Goal: Task Accomplishment & Management: Manage account settings

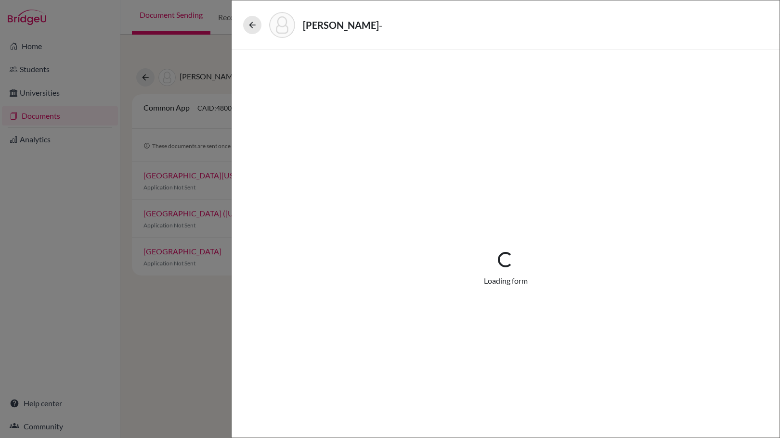
select select "1"
select select "0"
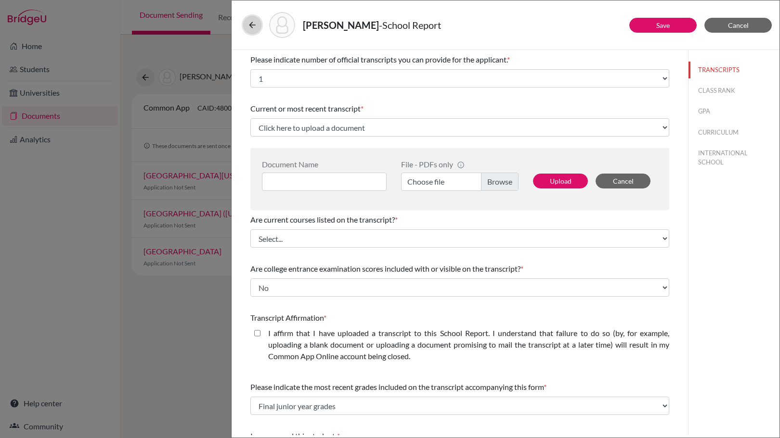
click at [252, 24] on icon at bounding box center [252, 25] width 10 height 10
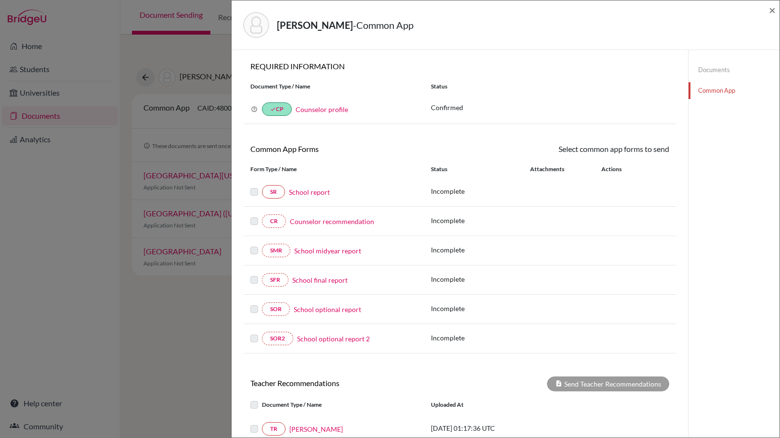
click at [175, 64] on div "McCullough, Isaiah - Common App × × REQUIRED INFORMATION Document Type / Name S…" at bounding box center [390, 219] width 780 height 438
click at [771, 13] on span "×" at bounding box center [771, 10] width 7 height 14
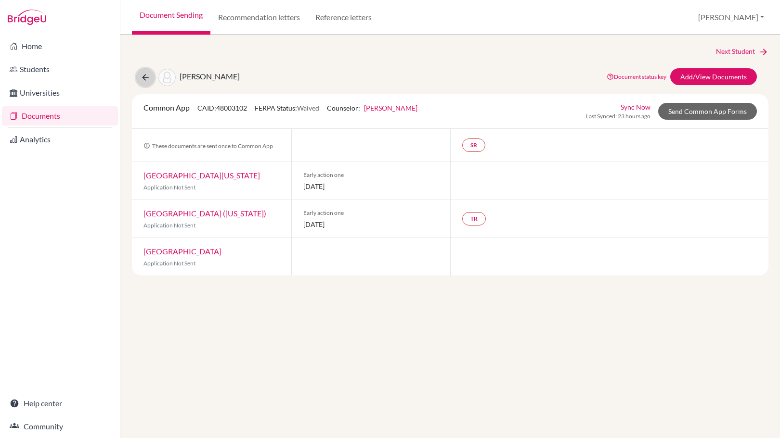
click at [147, 80] on icon at bounding box center [146, 78] width 10 height 10
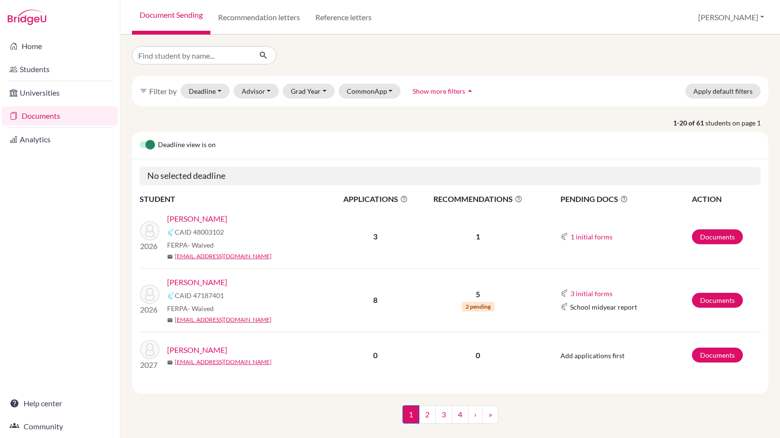
click at [77, 119] on link "Documents" at bounding box center [60, 115] width 116 height 19
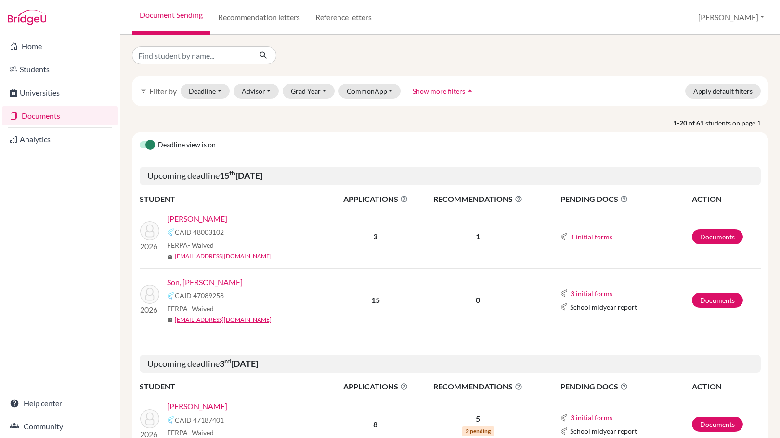
scroll to position [49, 0]
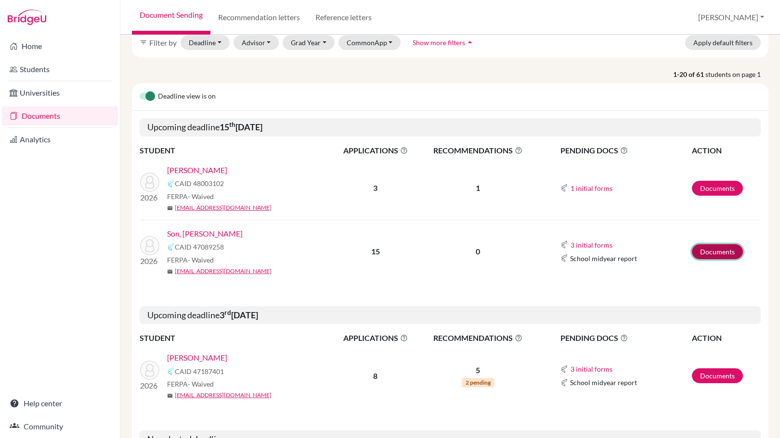
click at [718, 256] on link "Documents" at bounding box center [716, 251] width 51 height 15
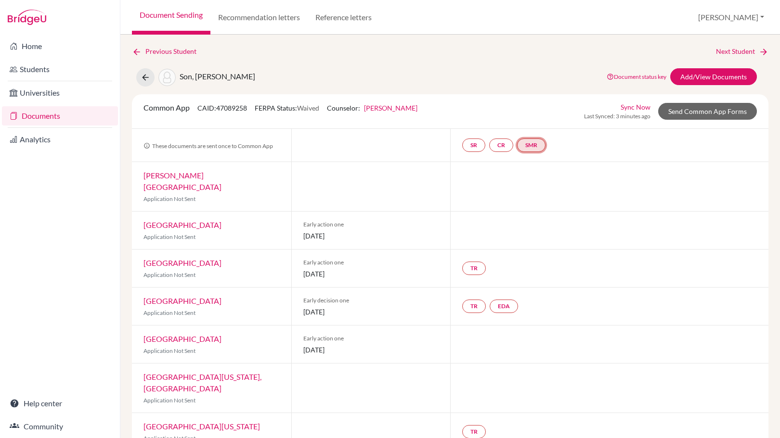
click at [533, 146] on link "SMR" at bounding box center [531, 145] width 28 height 13
click at [531, 120] on div "School midyear report Incomplete" at bounding box center [533, 120] width 73 height 19
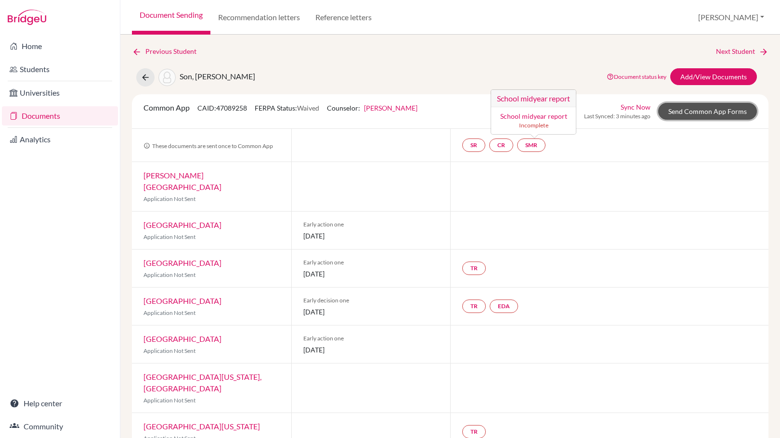
click at [669, 110] on link "Send Common App Forms" at bounding box center [707, 111] width 99 height 17
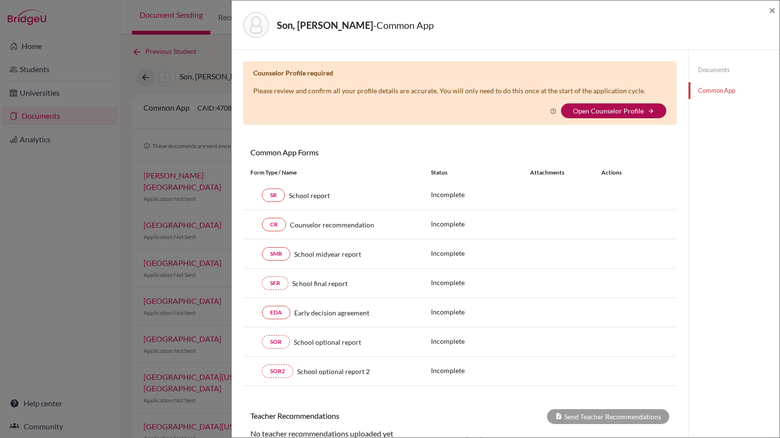
click at [613, 113] on link "Open Counselor Profile" at bounding box center [608, 111] width 71 height 8
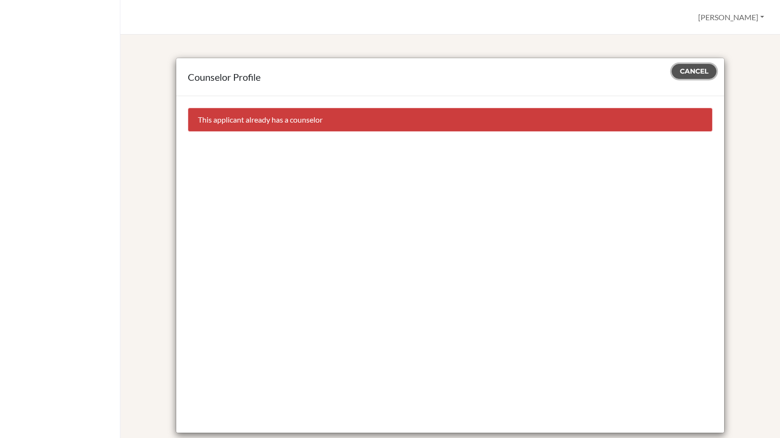
click at [688, 67] on button "Cancel" at bounding box center [693, 71] width 45 height 15
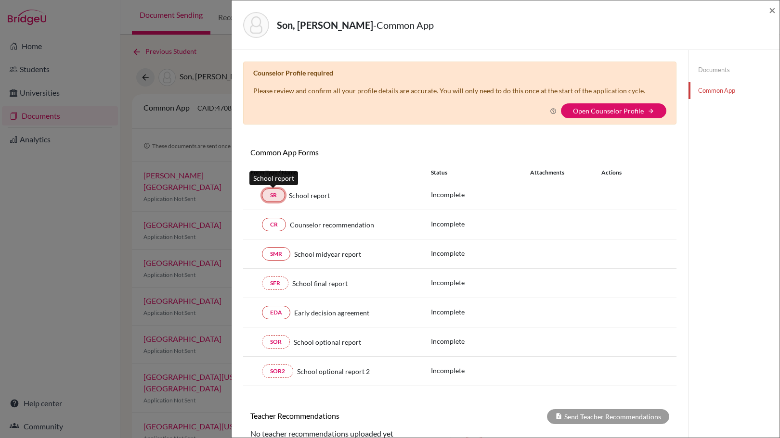
click at [278, 194] on link "SR" at bounding box center [273, 195] width 23 height 13
click at [591, 110] on link "Open Counselor Profile" at bounding box center [608, 111] width 71 height 8
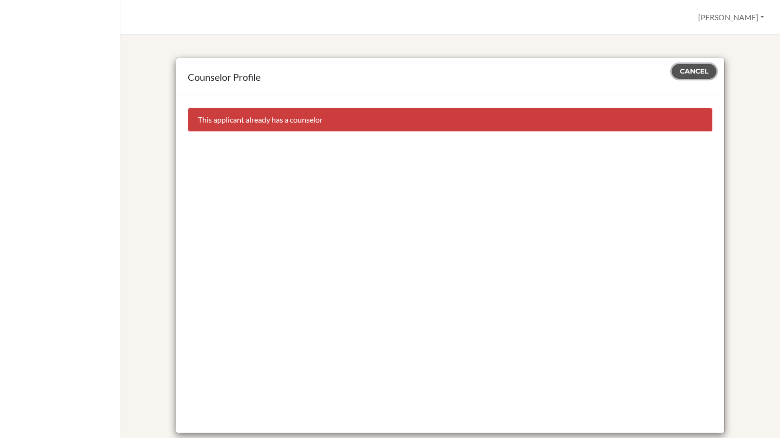
click at [700, 74] on span "Cancel" at bounding box center [693, 71] width 28 height 9
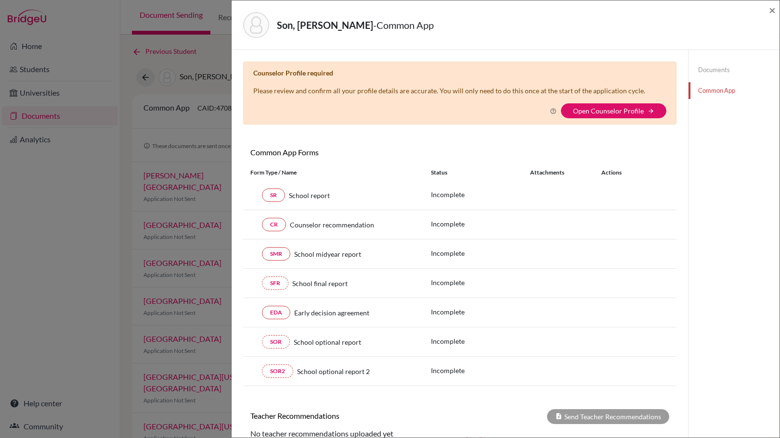
click at [717, 73] on link "Documents" at bounding box center [733, 70] width 91 height 17
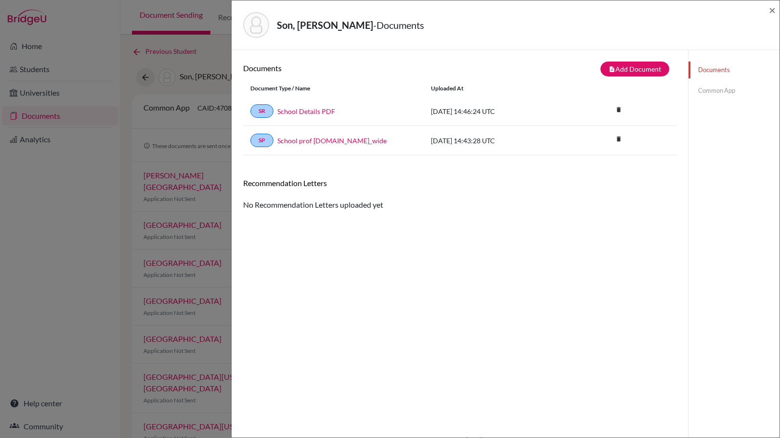
click at [710, 95] on link "Common App" at bounding box center [733, 90] width 91 height 17
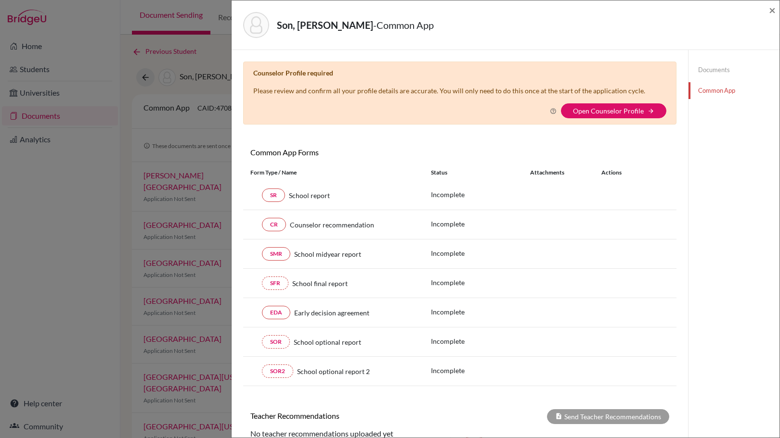
click at [550, 109] on icon at bounding box center [553, 111] width 7 height 7
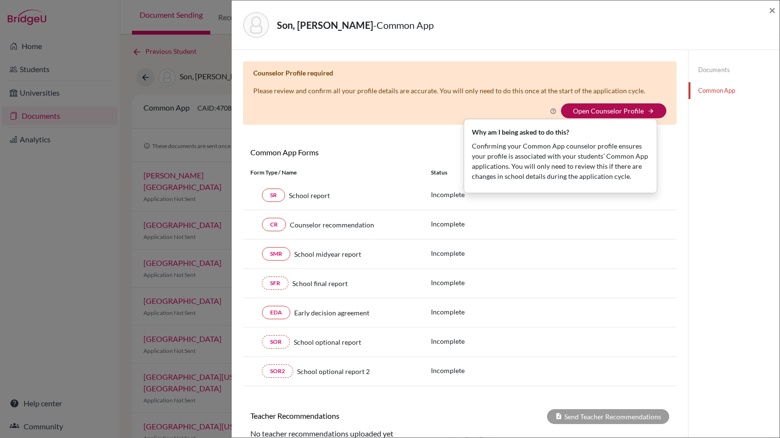
click at [607, 114] on link "Open Counselor Profile" at bounding box center [608, 111] width 71 height 8
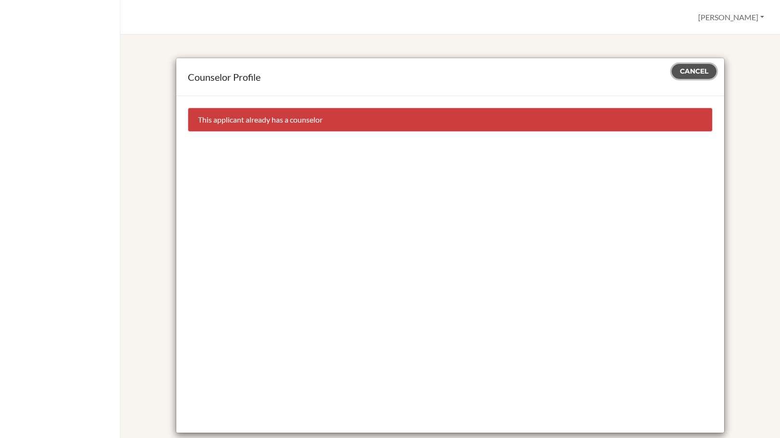
click at [683, 72] on span "Cancel" at bounding box center [693, 71] width 28 height 9
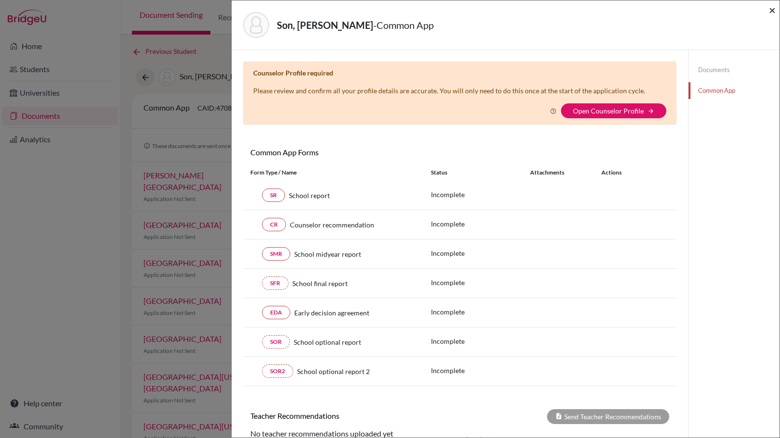
click at [774, 12] on span "×" at bounding box center [771, 10] width 7 height 14
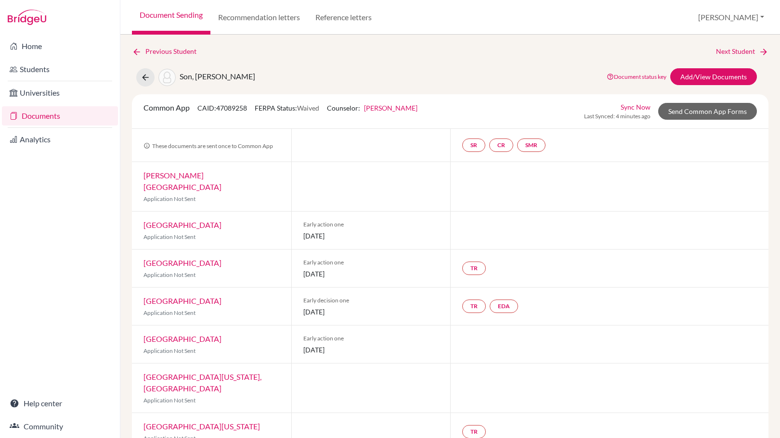
click at [389, 107] on link "[PERSON_NAME]" at bounding box center [390, 108] width 53 height 8
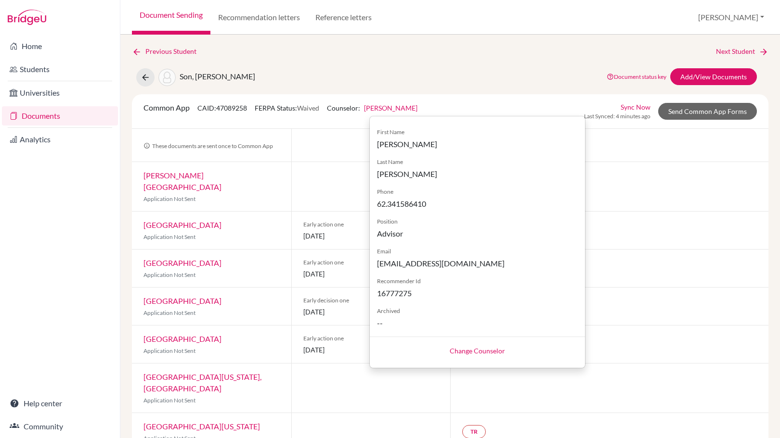
click at [465, 349] on link "Change Counselor" at bounding box center [476, 351] width 55 height 8
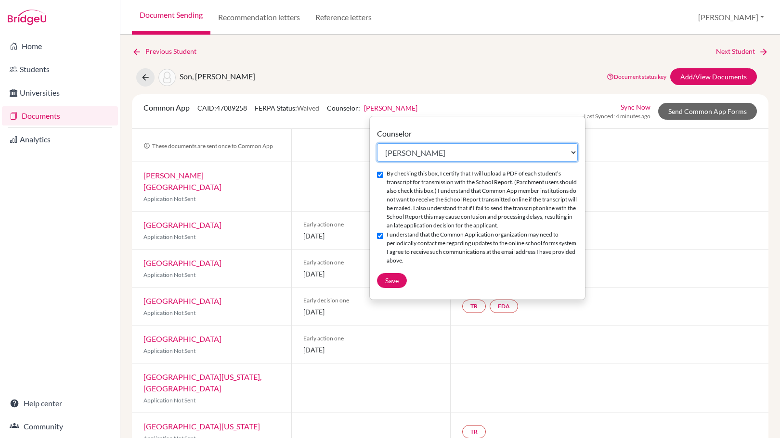
click at [541, 151] on select "Select counselor Mark Beling Michael Lucero Jonathan Stevenson" at bounding box center [477, 152] width 201 height 18
click at [377, 143] on select "Select counselor Mark Beling Michael Lucero Jonathan Stevenson" at bounding box center [477, 152] width 201 height 18
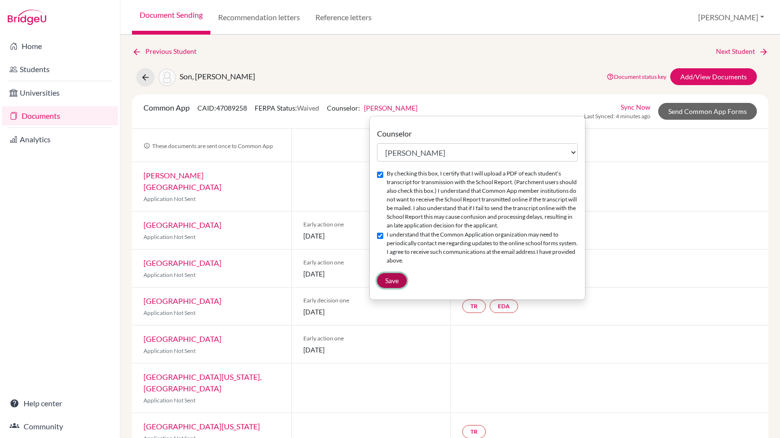
click at [393, 281] on span "Save" at bounding box center [391, 281] width 13 height 8
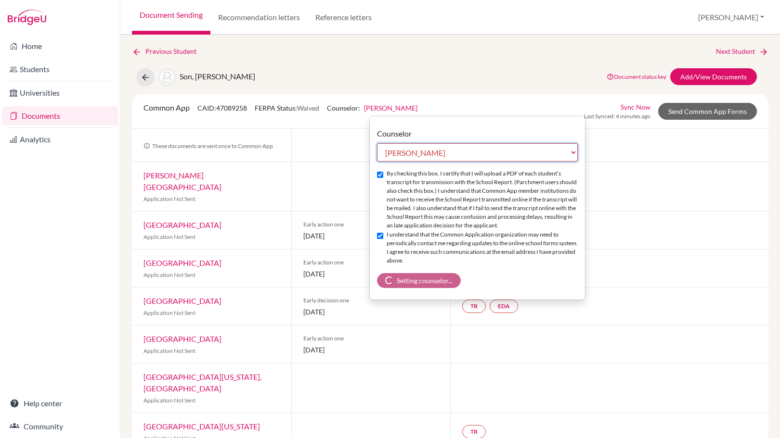
click at [519, 156] on select "Select counselor Mark Beling Michael Lucero Jonathan Stevenson" at bounding box center [477, 152] width 201 height 18
select select "263466"
click at [377, 143] on select "Select counselor [PERSON_NAME] [PERSON_NAME] [PERSON_NAME]" at bounding box center [477, 152] width 201 height 18
checkbox input "false"
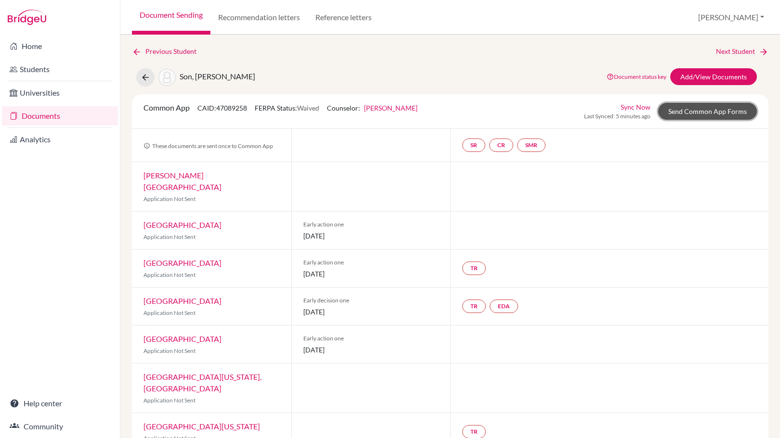
click at [686, 109] on link "Send Common App Forms" at bounding box center [707, 111] width 99 height 17
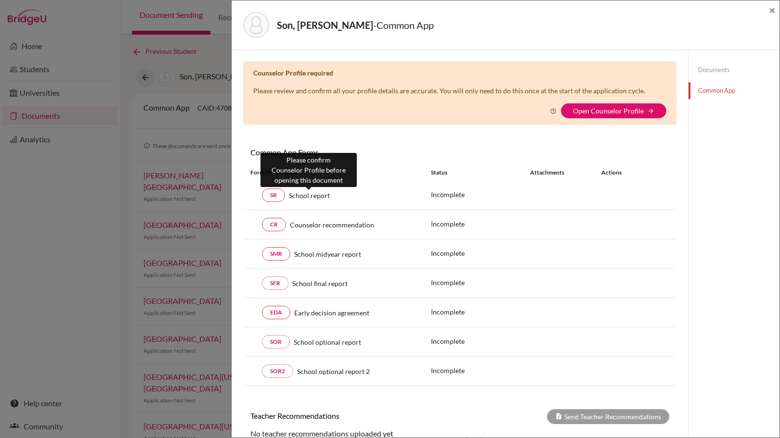
click at [314, 196] on span "School report" at bounding box center [309, 196] width 41 height 10
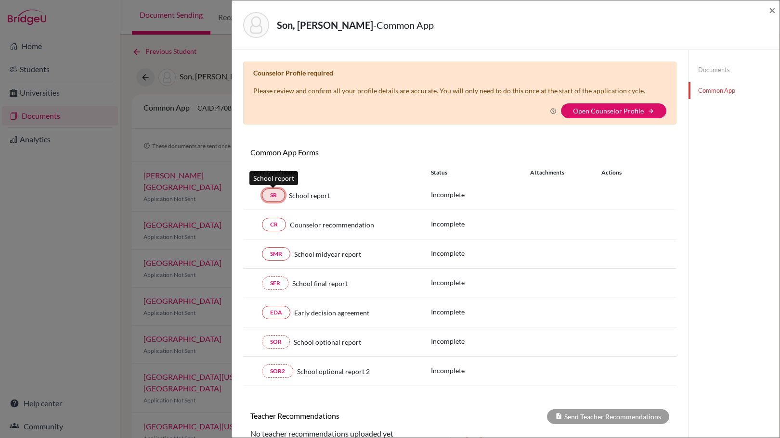
click at [269, 192] on link "SR" at bounding box center [273, 195] width 23 height 13
click at [614, 114] on link "Open Counselor Profile" at bounding box center [608, 111] width 71 height 8
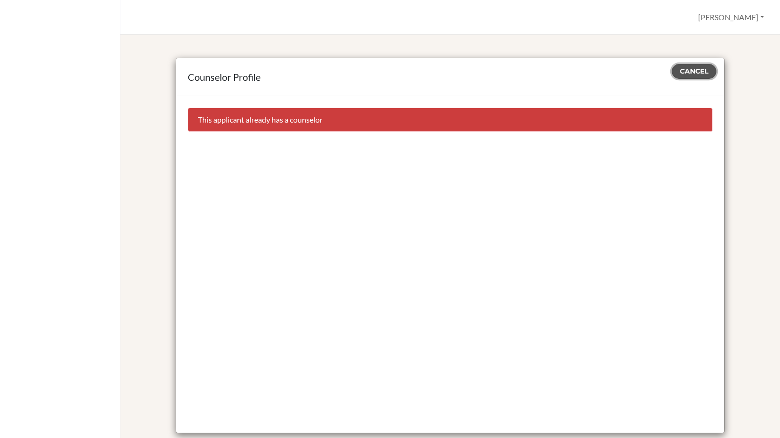
click at [696, 68] on span "Cancel" at bounding box center [693, 71] width 28 height 9
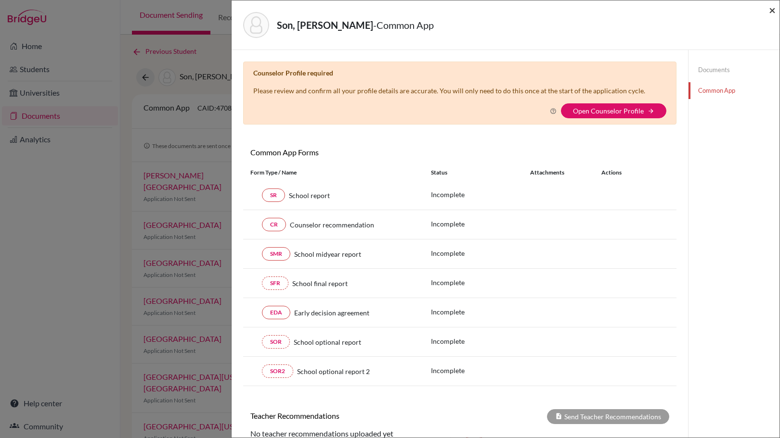
click at [771, 6] on span "×" at bounding box center [771, 10] width 7 height 14
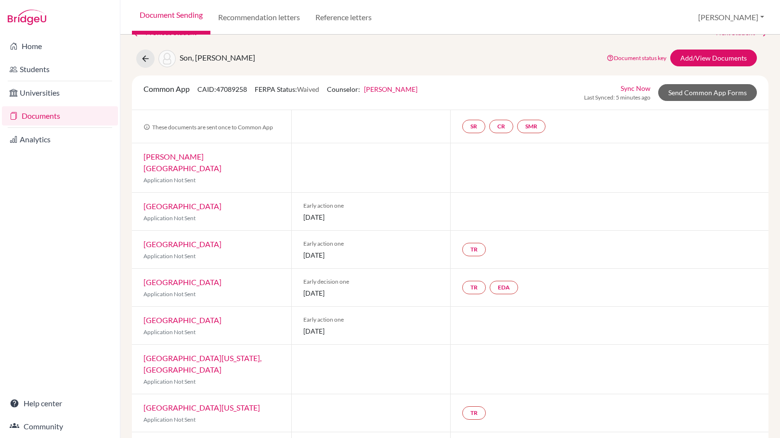
scroll to position [9, 0]
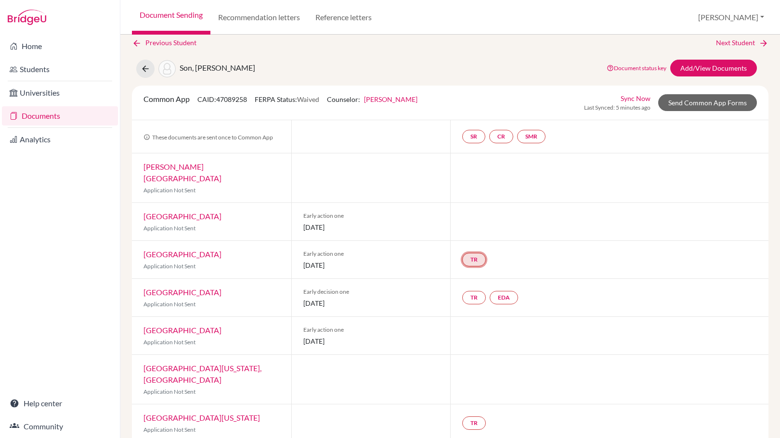
click at [474, 253] on link "TR" at bounding box center [474, 259] width 24 height 13
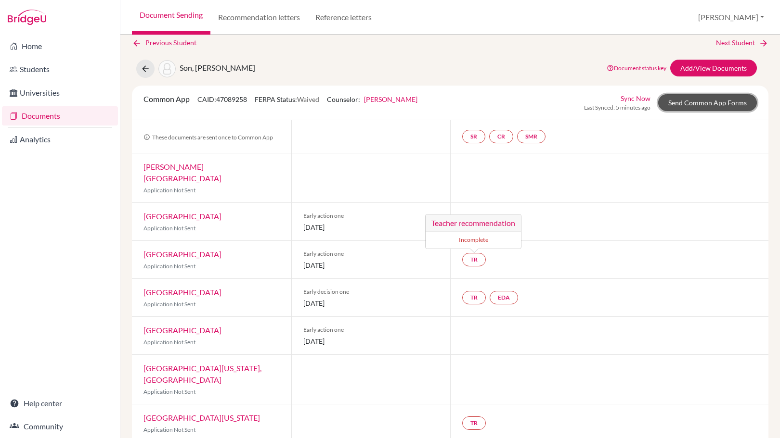
click at [685, 100] on link "Send Common App Forms" at bounding box center [707, 102] width 99 height 17
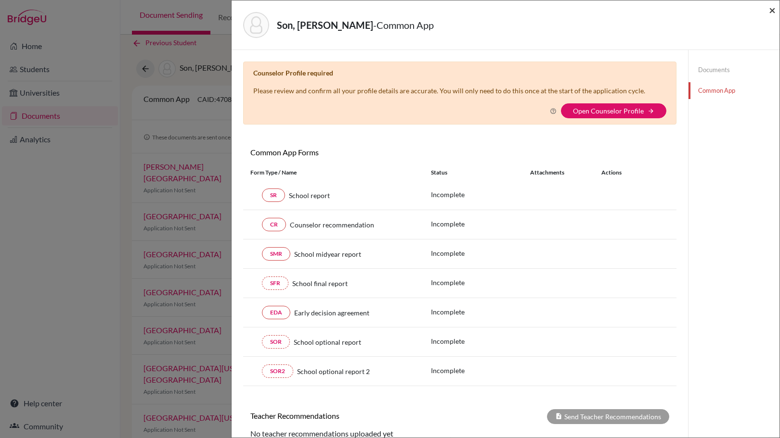
click at [769, 9] on span "×" at bounding box center [771, 10] width 7 height 14
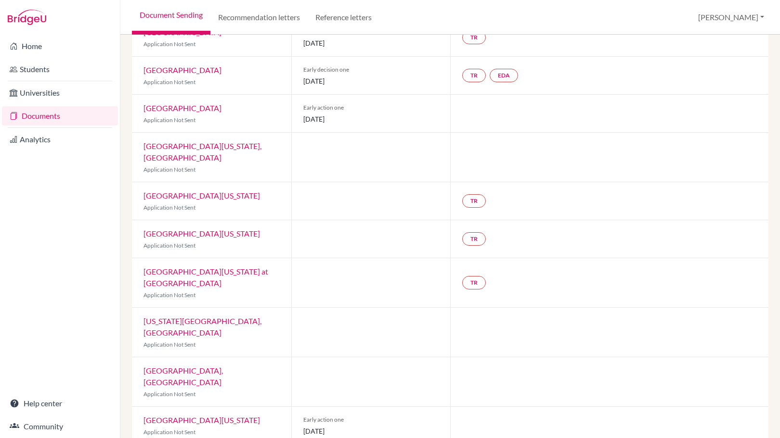
scroll to position [317, 0]
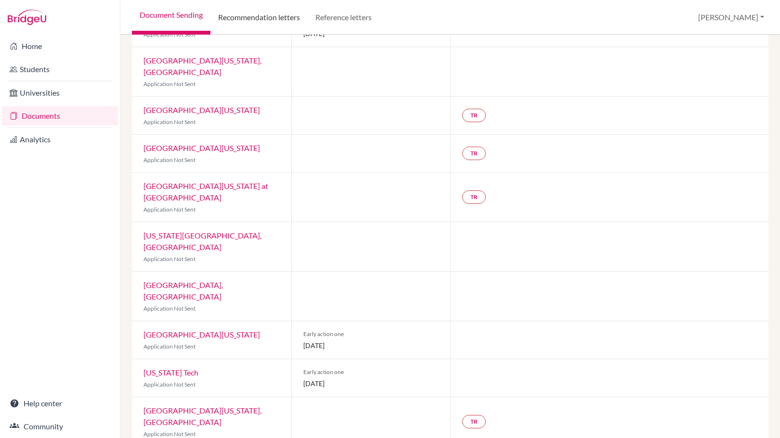
click at [287, 13] on link "Recommendation letters" at bounding box center [258, 17] width 97 height 35
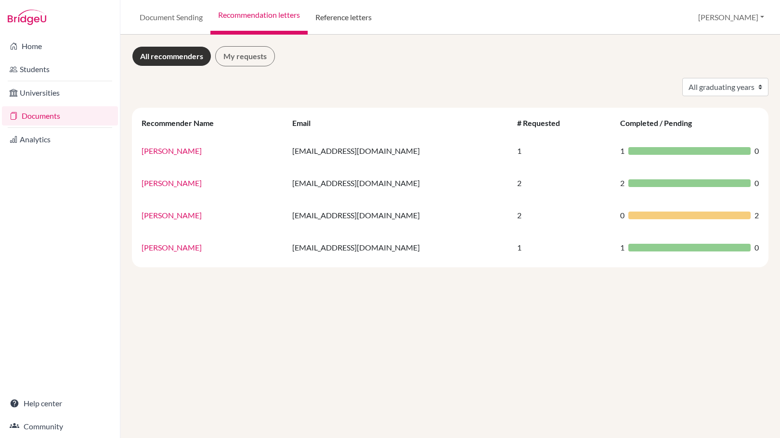
click at [331, 25] on link "Reference letters" at bounding box center [343, 17] width 72 height 35
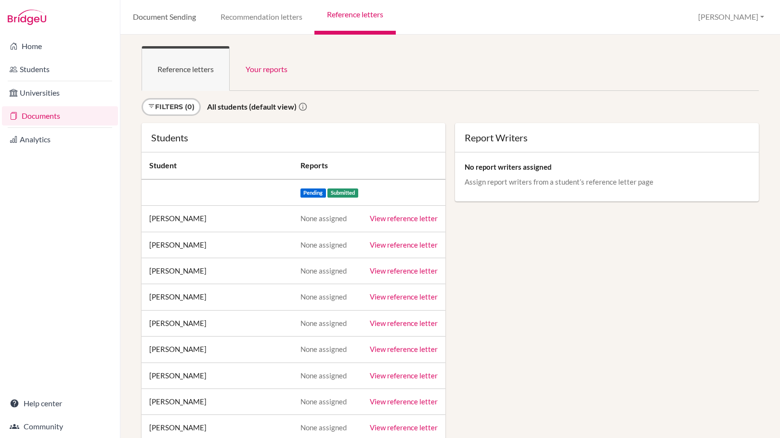
click at [172, 20] on link "Document Sending" at bounding box center [164, 17] width 88 height 35
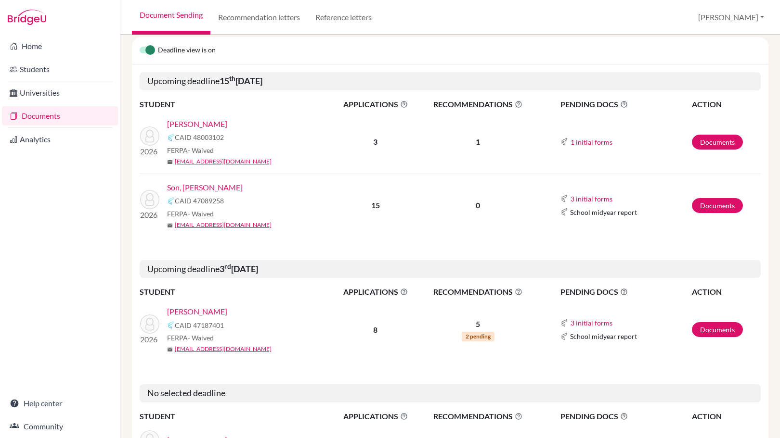
scroll to position [94, 0]
click at [713, 202] on link "Documents" at bounding box center [716, 206] width 51 height 15
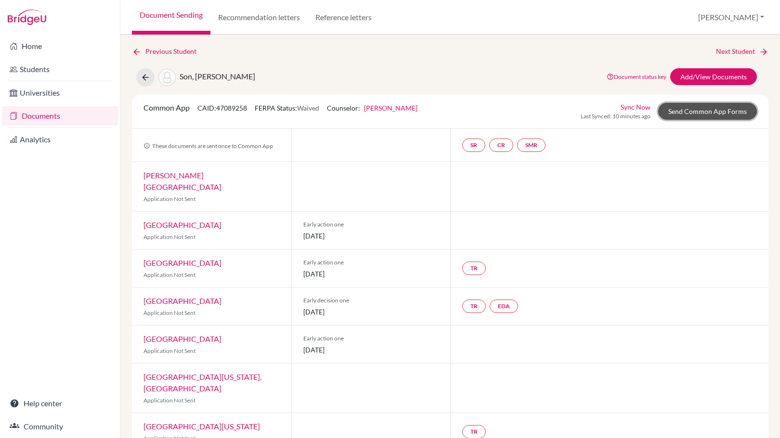
click at [701, 114] on link "Send Common App Forms" at bounding box center [707, 111] width 99 height 17
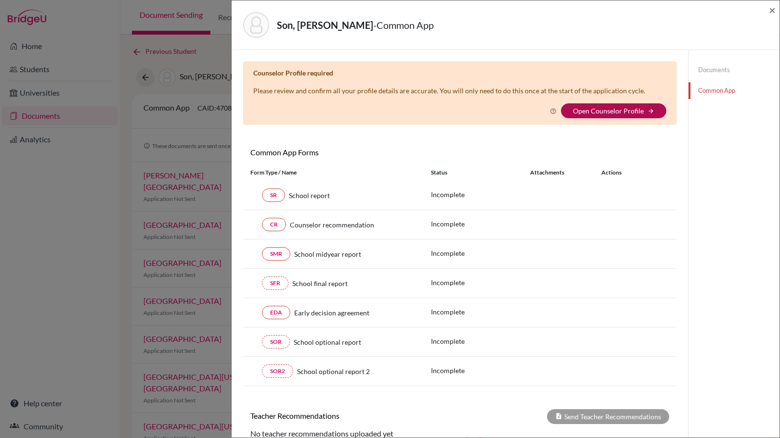
click at [625, 109] on link "Open Counselor Profile" at bounding box center [608, 111] width 71 height 8
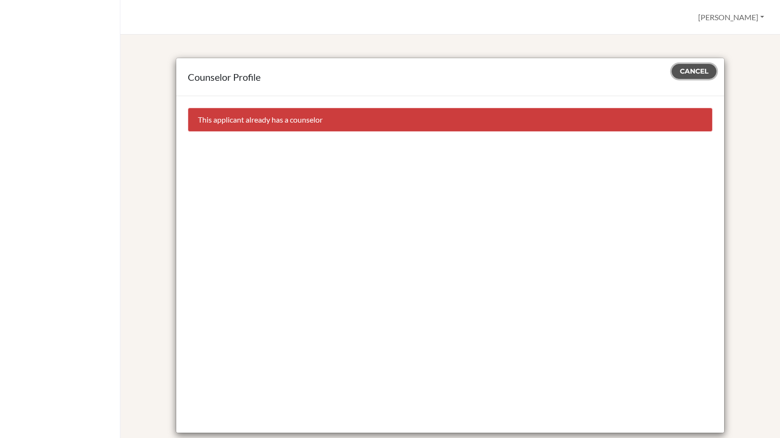
click at [694, 67] on button "Cancel" at bounding box center [693, 71] width 45 height 15
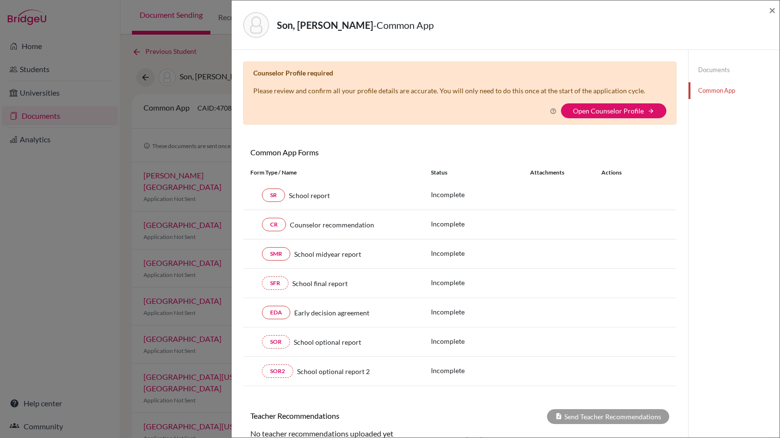
scroll to position [105, 0]
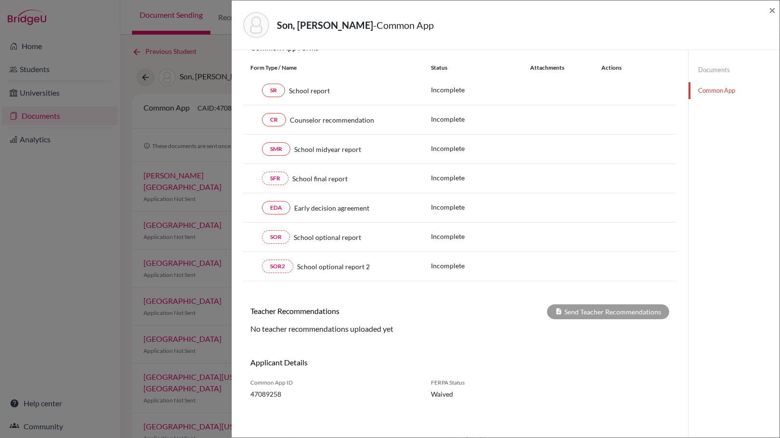
click at [214, 89] on div "Son, Yijun - Common App × × Counselor Profile required Please review and confir…" at bounding box center [390, 219] width 780 height 438
click at [585, 312] on div "Send Teacher Recommendations" at bounding box center [608, 312] width 122 height 15
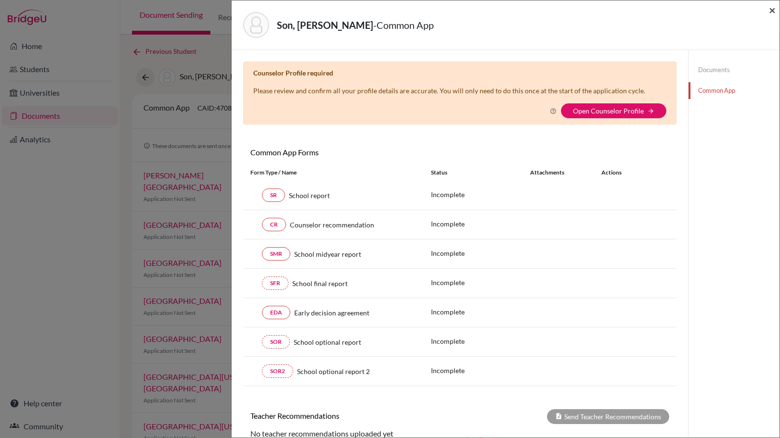
click at [768, 9] on span "×" at bounding box center [771, 10] width 7 height 14
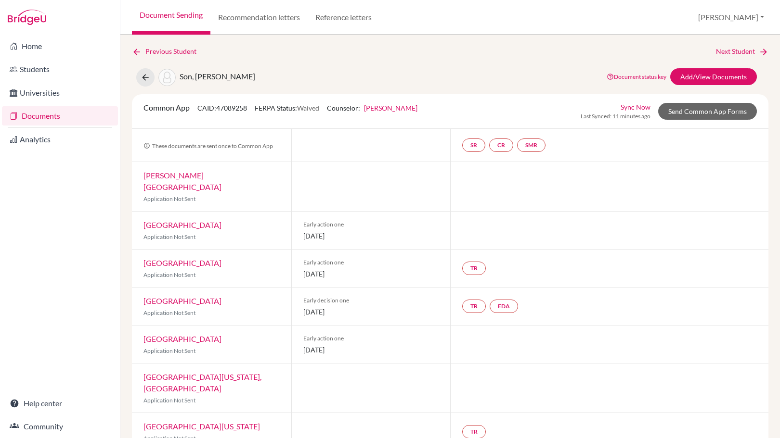
click at [417, 110] on link "[PERSON_NAME]" at bounding box center [390, 108] width 53 height 8
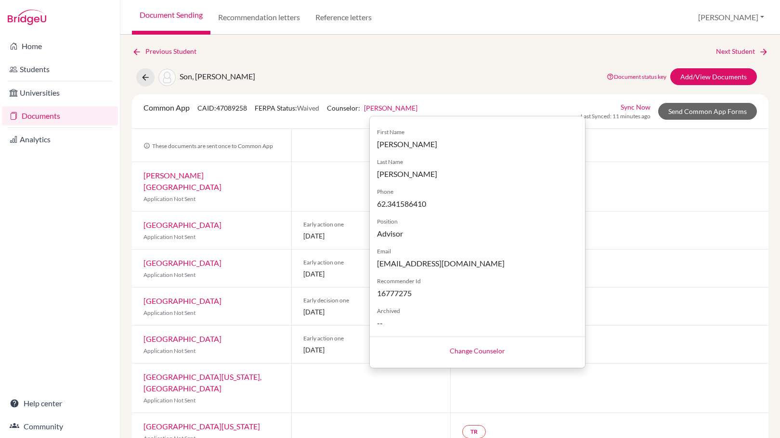
click at [483, 351] on link "Change Counselor" at bounding box center [476, 351] width 55 height 8
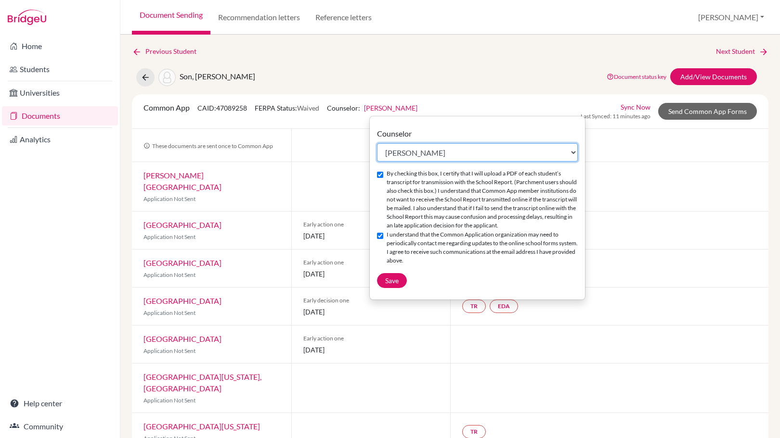
click at [456, 153] on select "Select counselor Mark Beling Michael Lucero Jonathan Stevenson" at bounding box center [477, 152] width 201 height 18
select select "263466"
click at [377, 143] on select "Select counselor Mark Beling Michael Lucero Jonathan Stevenson" at bounding box center [477, 152] width 201 height 18
checkbox input "false"
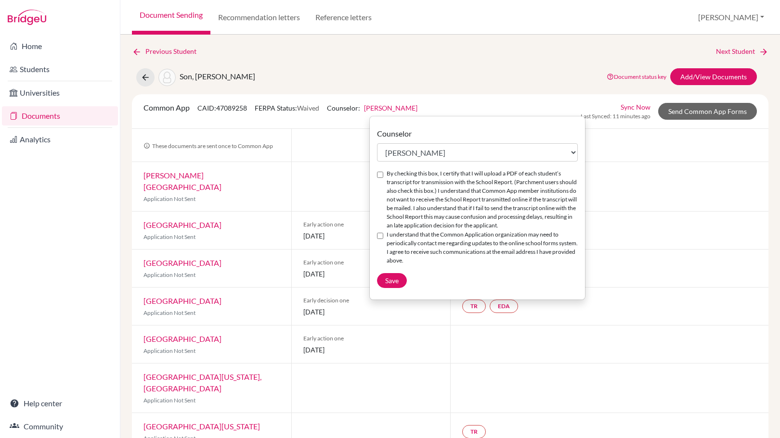
click at [390, 290] on form "Counselor Select counselor Mark Beling Michael Lucero Jonathan Stevenson By che…" at bounding box center [477, 208] width 215 height 176
click at [393, 282] on span "Save" at bounding box center [391, 281] width 13 height 8
click at [382, 179] on div "By checking this box, I certify that I will upload a PDF of each student’s tran…" at bounding box center [477, 199] width 201 height 61
click at [381, 176] on input "By checking this box, I certify that I will upload a PDF of each student’s tran…" at bounding box center [380, 175] width 6 height 6
checkbox input "true"
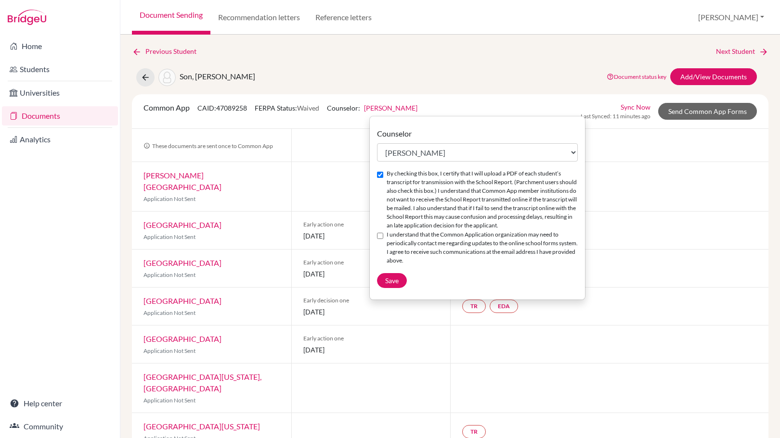
click at [381, 237] on input "I understand that the Common Application organization may need to periodically …" at bounding box center [380, 236] width 6 height 6
checkbox input "true"
click at [385, 275] on button "Save" at bounding box center [392, 280] width 30 height 15
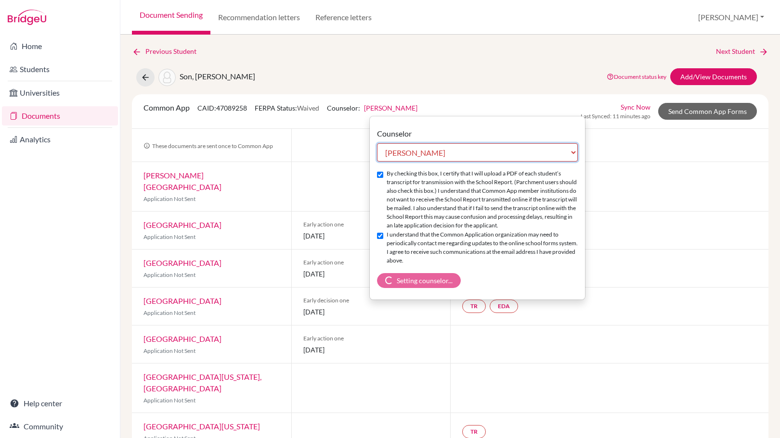
click at [443, 154] on select "Select counselor Mark Beling Michael Lucero Jonathan Stevenson" at bounding box center [477, 152] width 201 height 18
select select "435311"
click at [377, 143] on select "Select counselor Mark Beling Michael Lucero Jonathan Stevenson" at bounding box center [477, 152] width 201 height 18
click at [377, 177] on input "By checking this box, I certify that I will upload a PDF of each student’s tran…" at bounding box center [380, 175] width 6 height 6
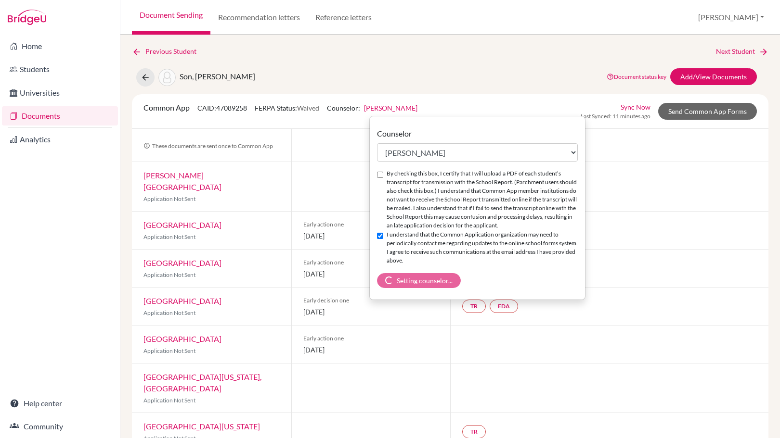
checkbox input "true"
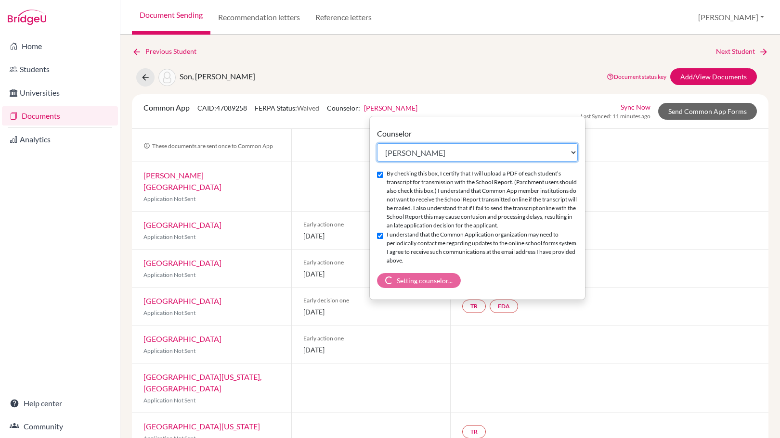
click at [443, 150] on select "Select counselor Mark Beling Michael Lucero Jonathan Stevenson" at bounding box center [477, 152] width 201 height 18
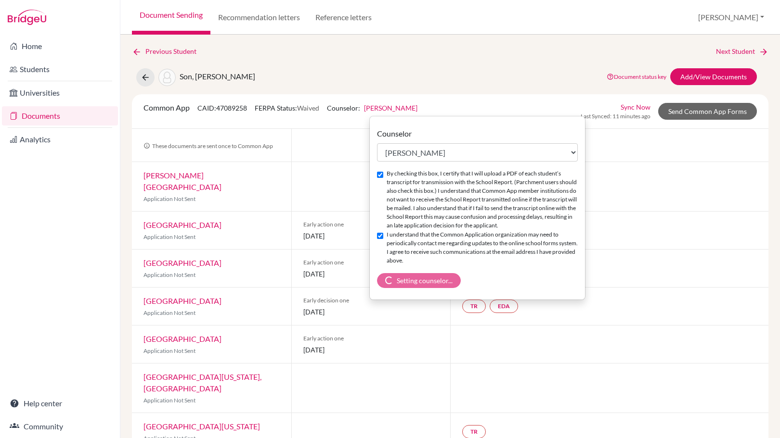
click at [477, 108] on div "Common App CAID: 47089258 FERPA Status: Waived Counselor: Jonathan Stevenson Co…" at bounding box center [449, 111] width 627 height 19
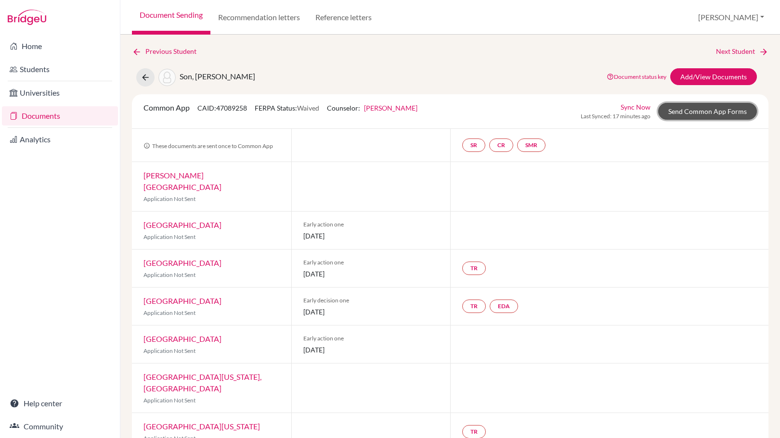
click at [681, 112] on link "Send Common App Forms" at bounding box center [707, 111] width 99 height 17
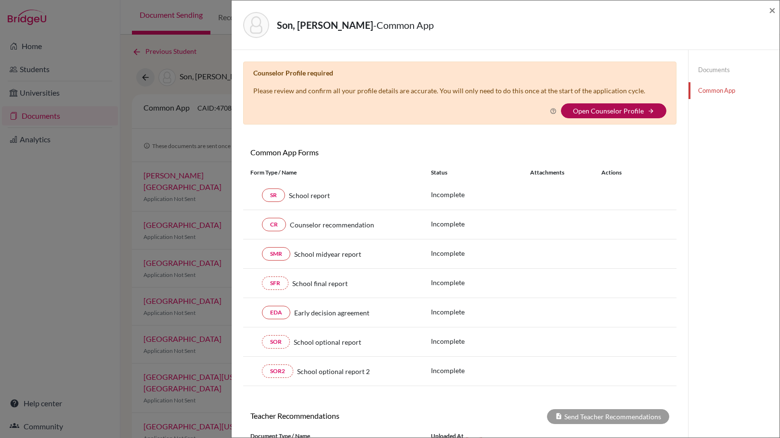
click at [626, 107] on link "Open Counselor Profile" at bounding box center [608, 111] width 71 height 8
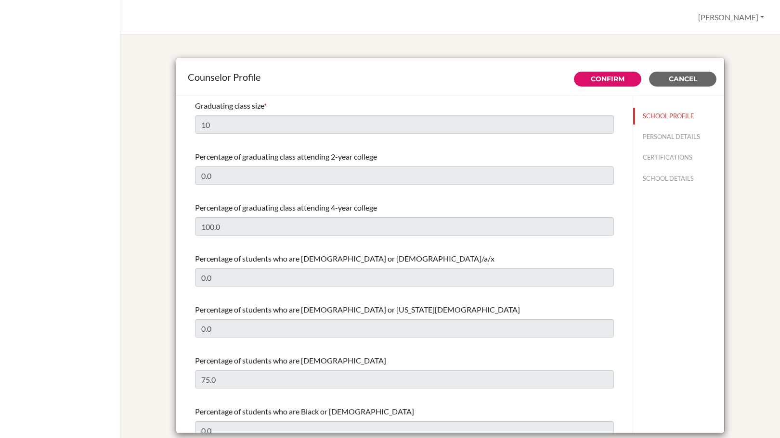
select select "0"
select select "353853"
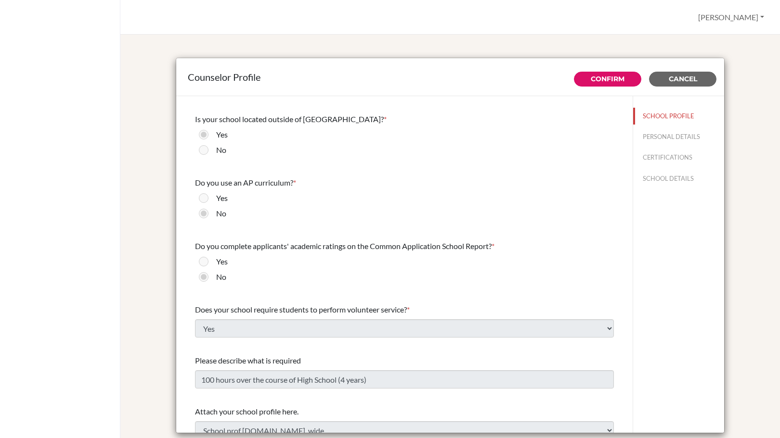
scroll to position [1122, 0]
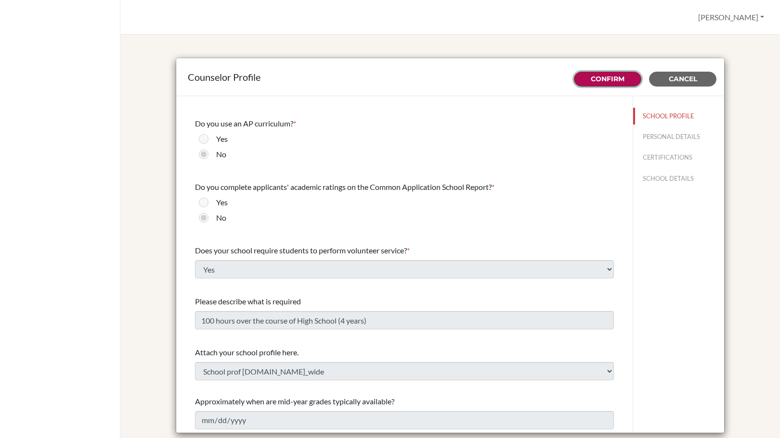
click at [608, 75] on button "Confirm" at bounding box center [607, 79] width 67 height 15
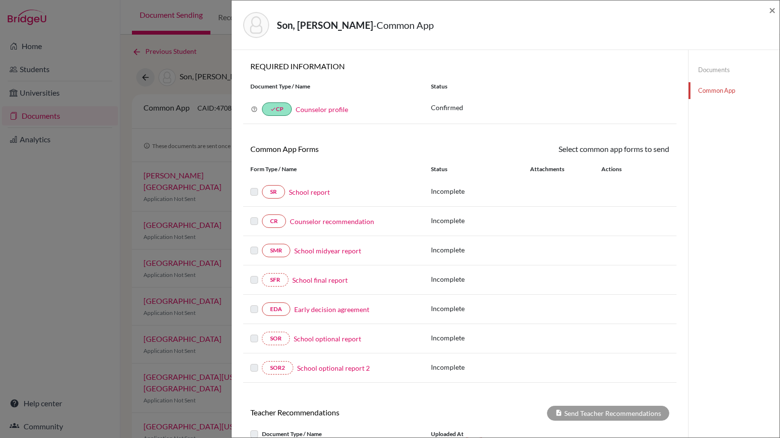
scroll to position [168, 0]
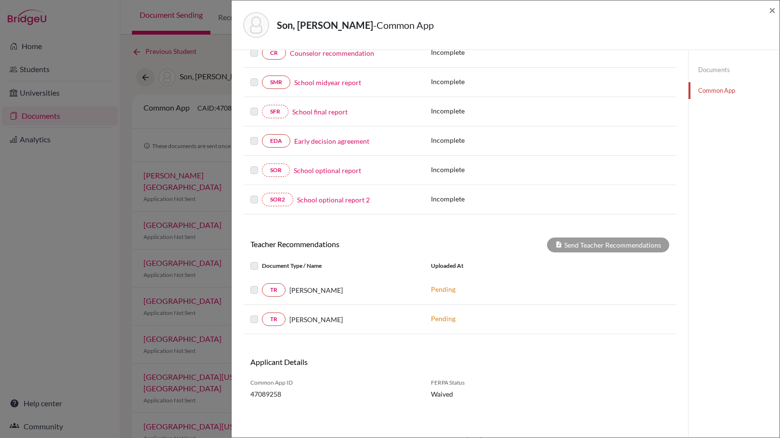
click at [72, 274] on div "Son, Yijun - Common App × × REQUIRED INFORMATION Document Type / Name Status Wh…" at bounding box center [390, 219] width 780 height 438
click at [770, 6] on span "×" at bounding box center [771, 10] width 7 height 14
